Goal: Task Accomplishment & Management: Manage account settings

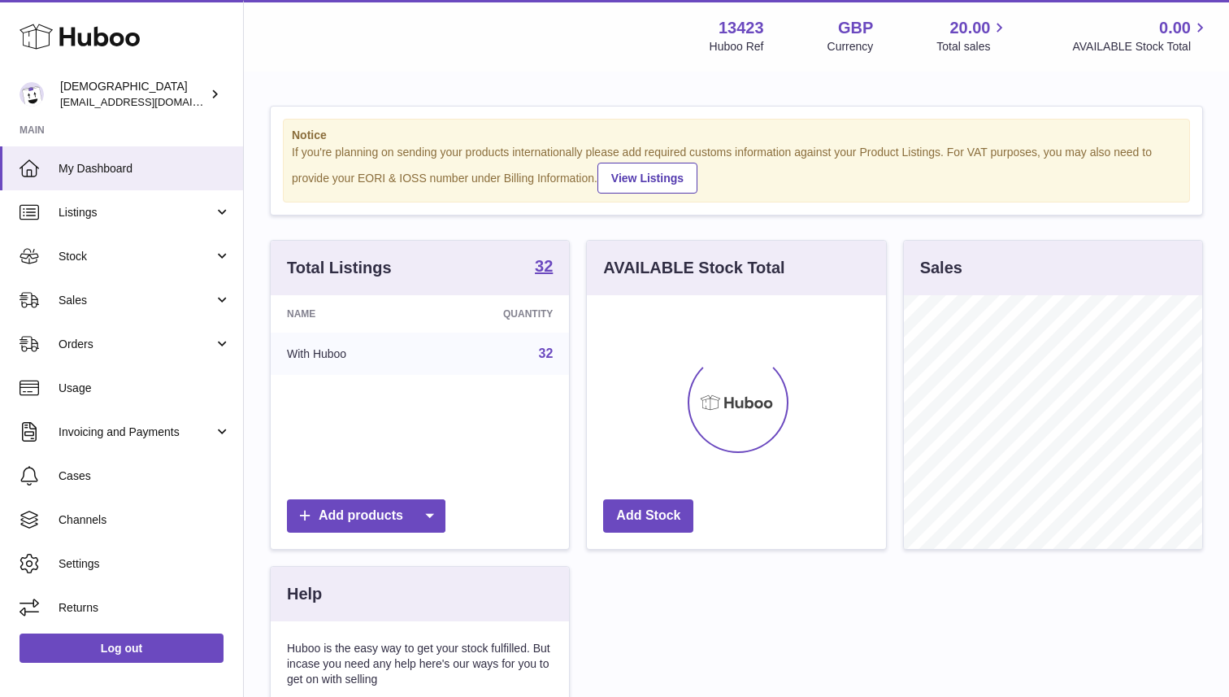
scroll to position [254, 298]
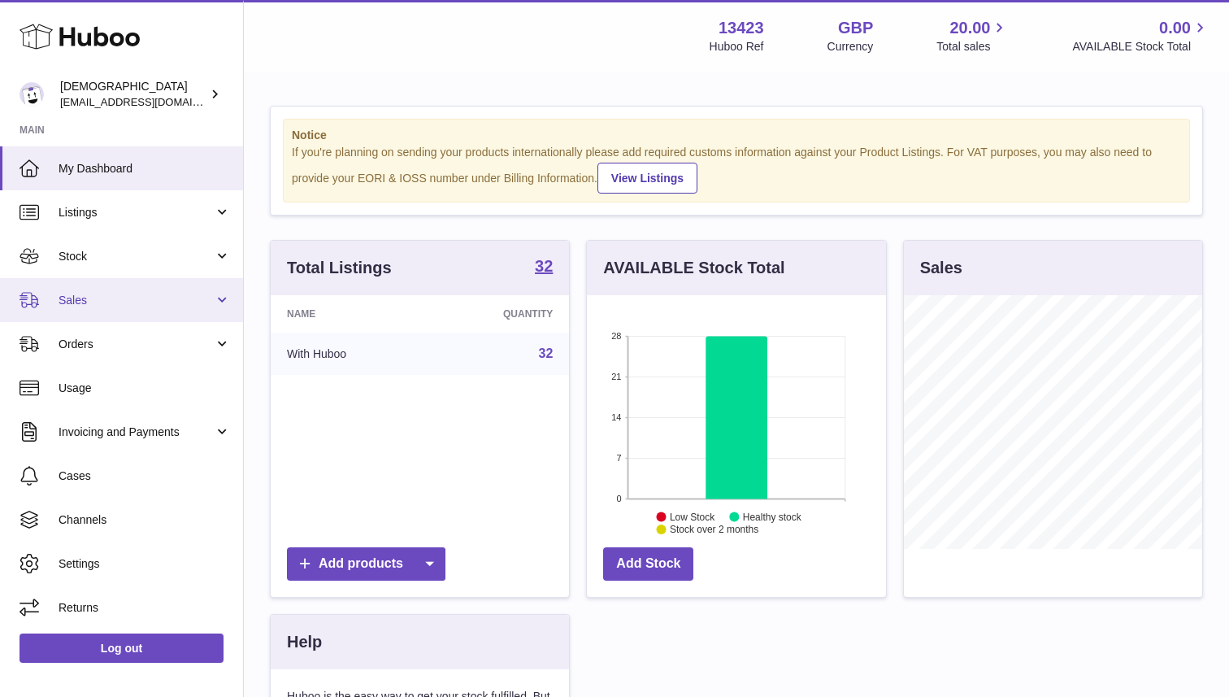
click at [160, 311] on link "Sales" at bounding box center [121, 300] width 243 height 44
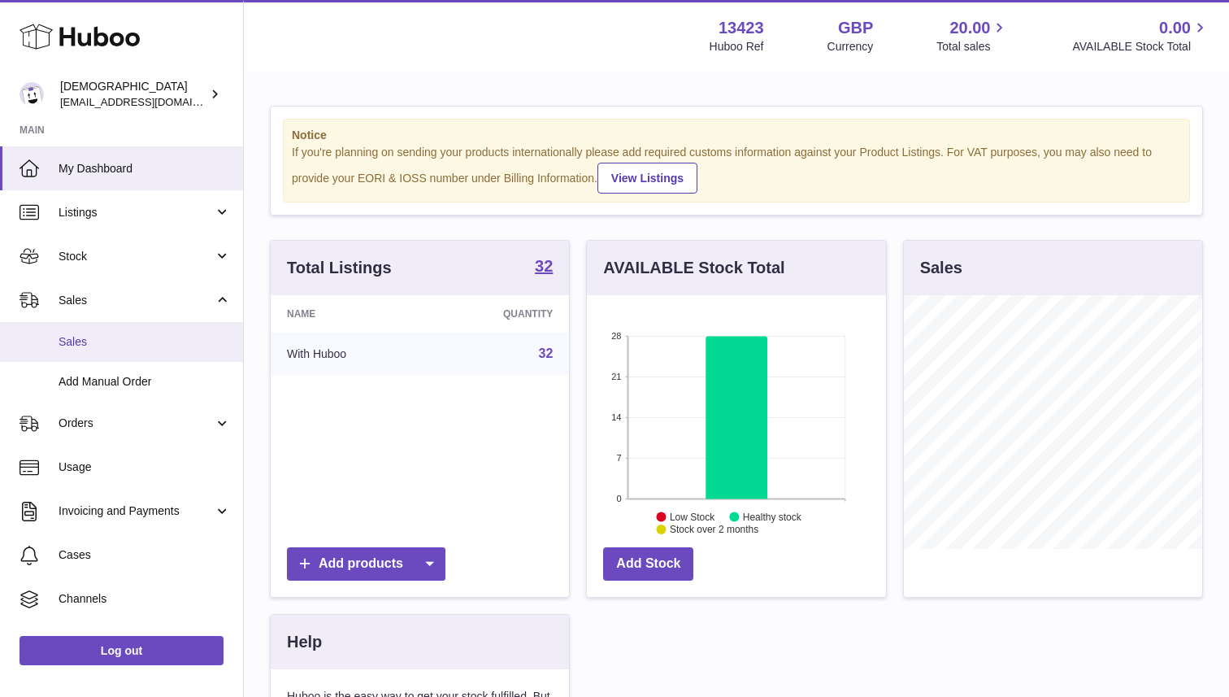
click at [170, 347] on span "Sales" at bounding box center [145, 341] width 172 height 15
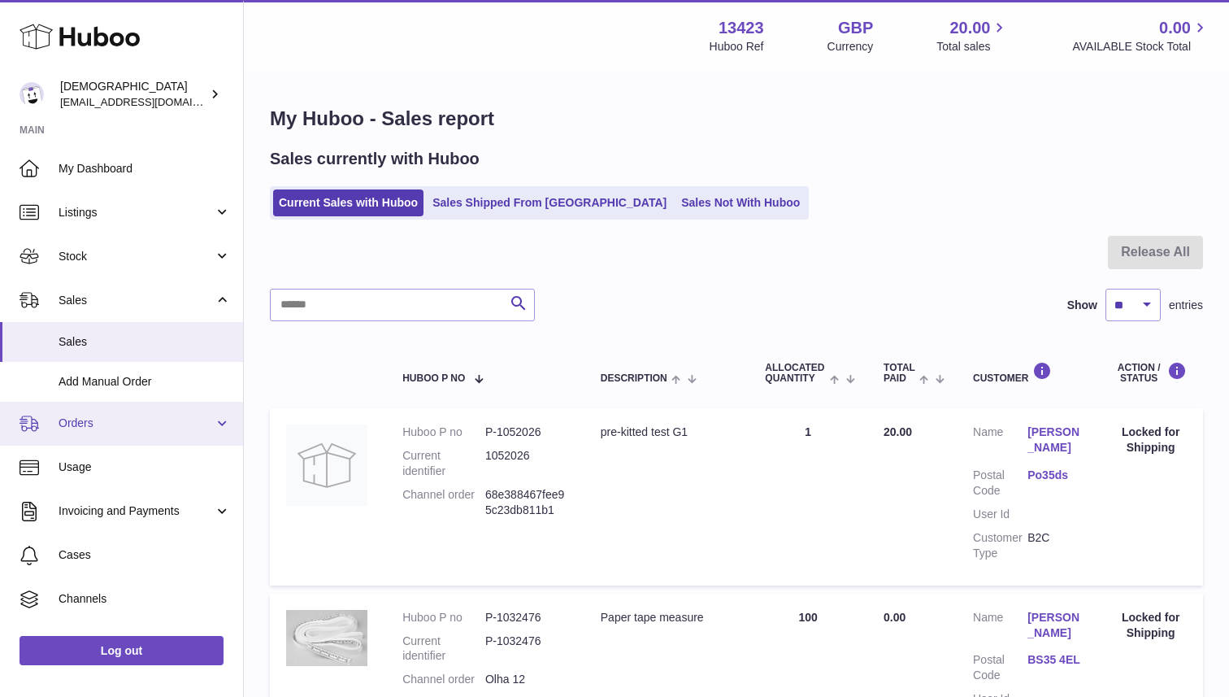
click at [141, 420] on span "Orders" at bounding box center [136, 422] width 155 height 15
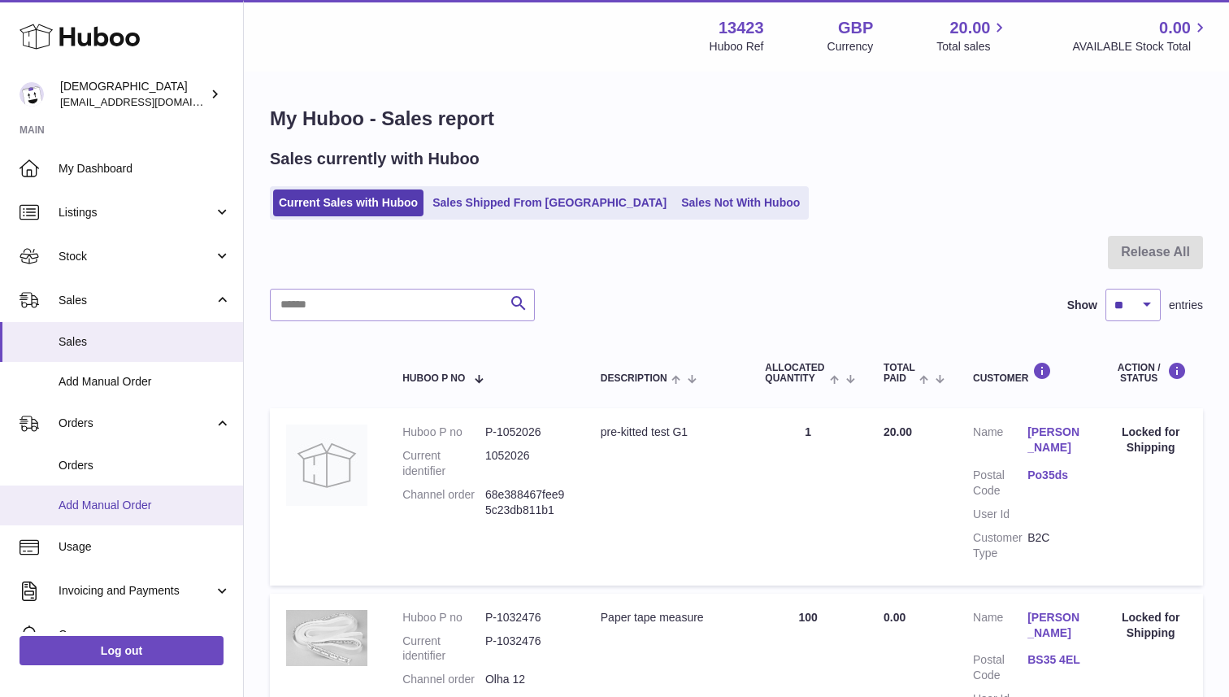
click at [147, 507] on span "Add Manual Order" at bounding box center [145, 505] width 172 height 15
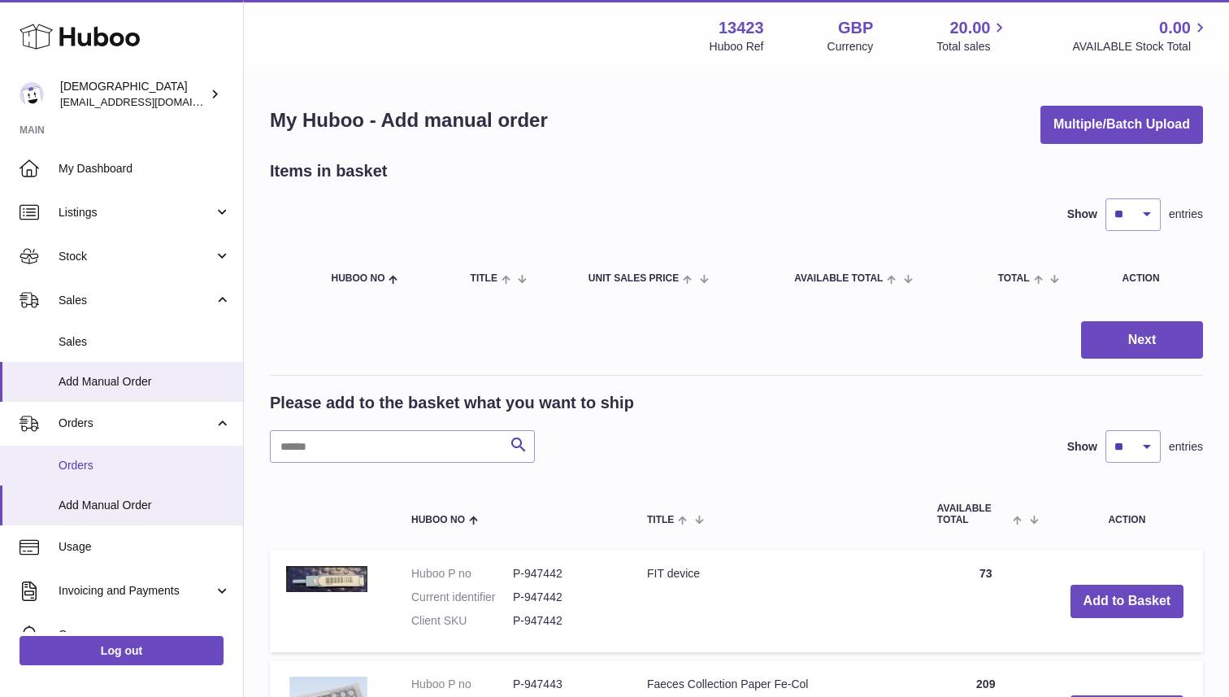
click at [125, 477] on link "Orders" at bounding box center [121, 466] width 243 height 40
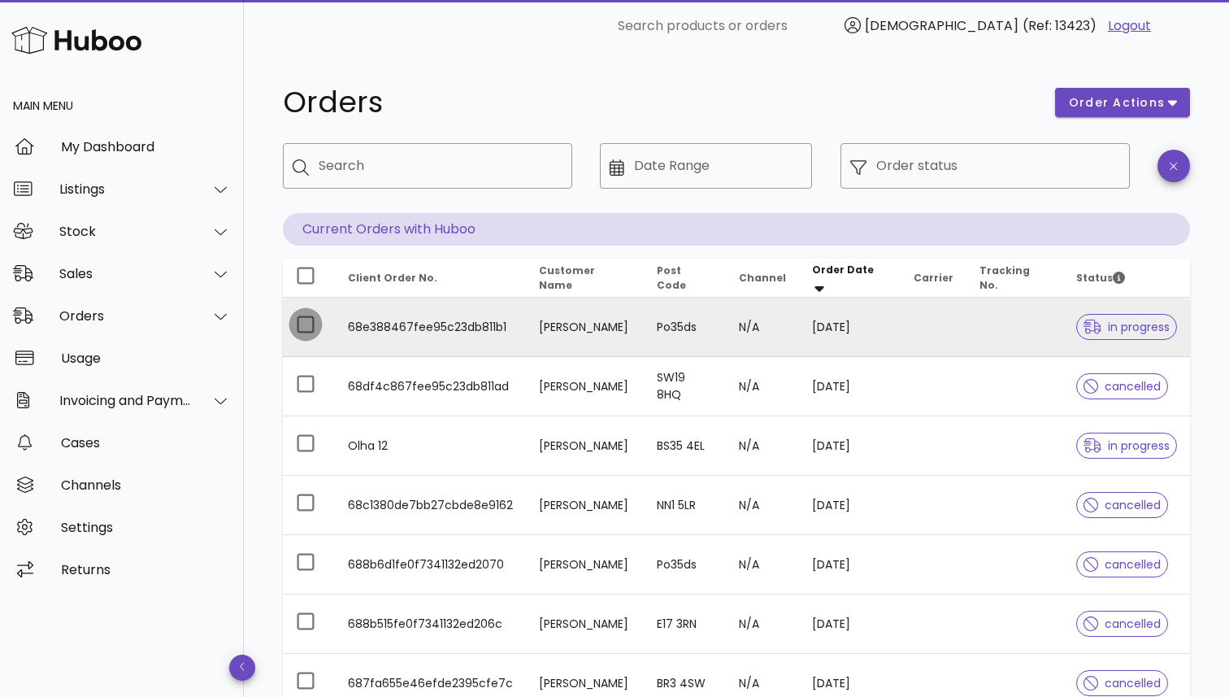
click at [311, 325] on div at bounding box center [306, 325] width 28 height 28
click at [1084, 99] on span "order actions" at bounding box center [1117, 102] width 98 height 17
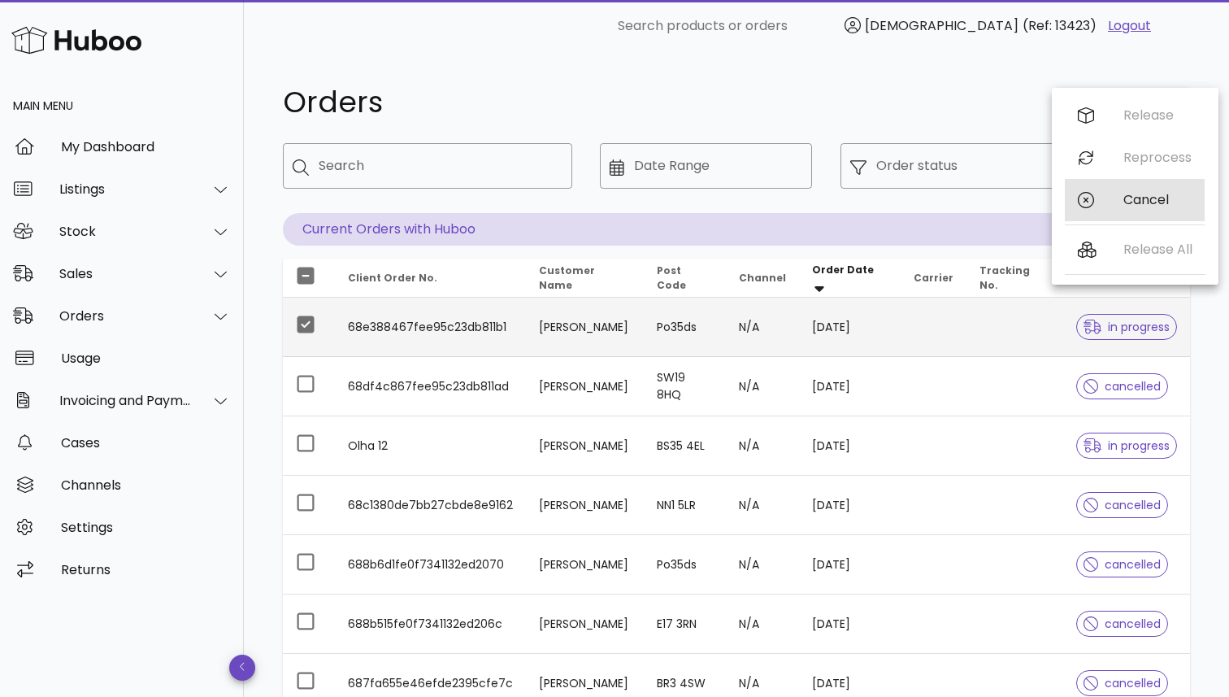
click at [1140, 199] on div "Cancel" at bounding box center [1158, 199] width 68 height 15
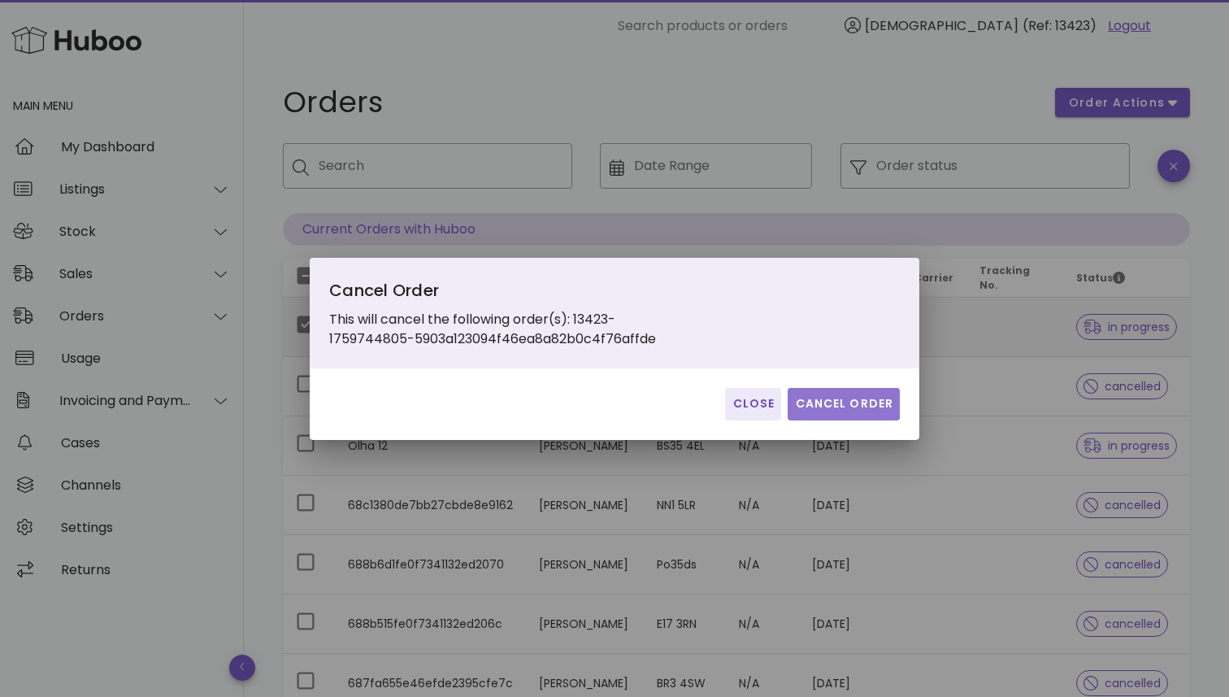
click at [834, 407] on span "Cancel Order" at bounding box center [843, 403] width 99 height 17
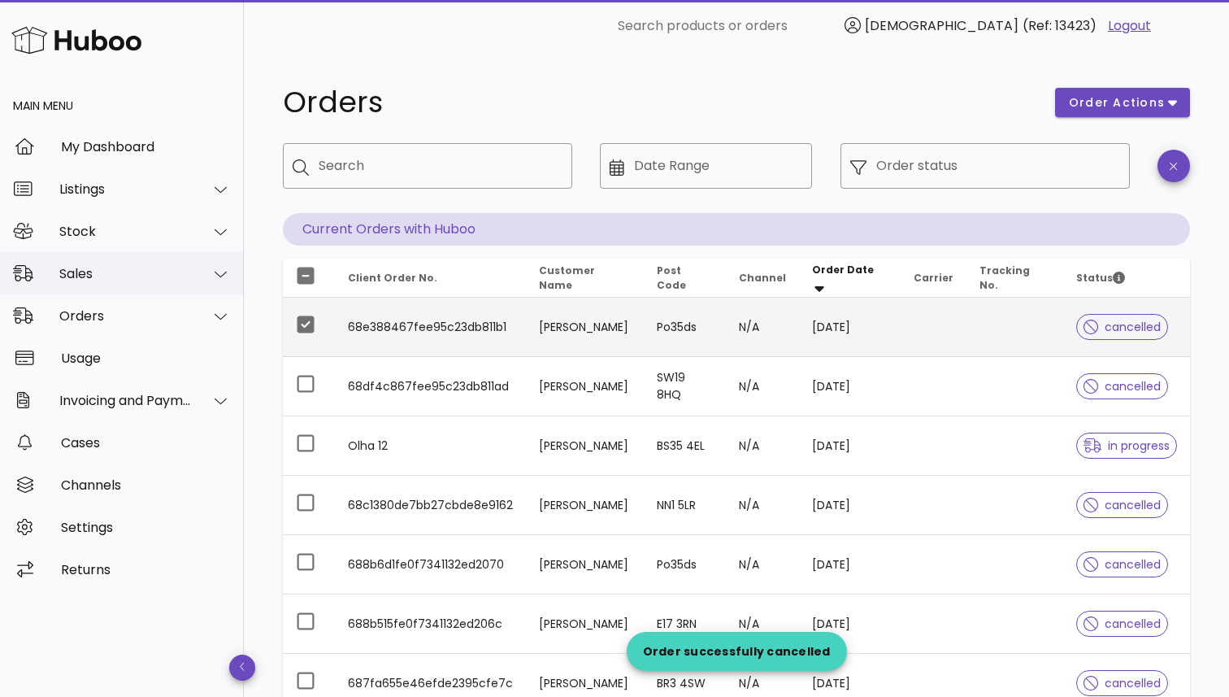
click at [141, 277] on div "Sales" at bounding box center [125, 273] width 133 height 15
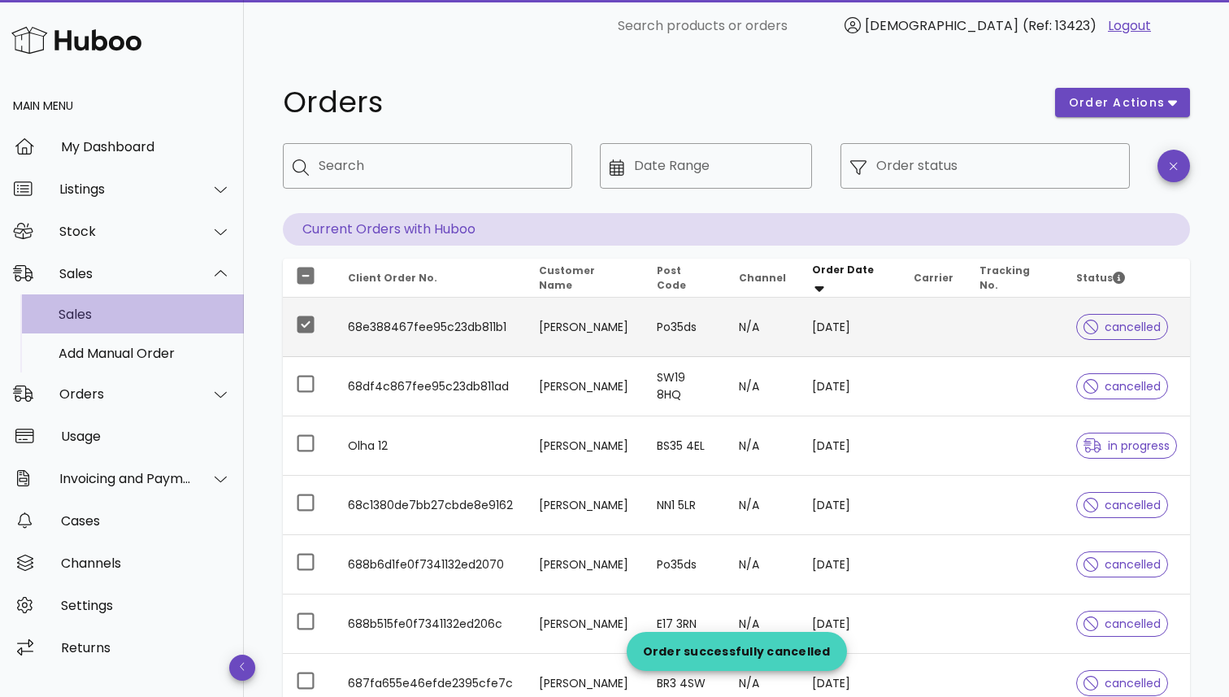
click at [138, 311] on div "Sales" at bounding box center [145, 314] width 172 height 15
